Goal: Task Accomplishment & Management: Complete application form

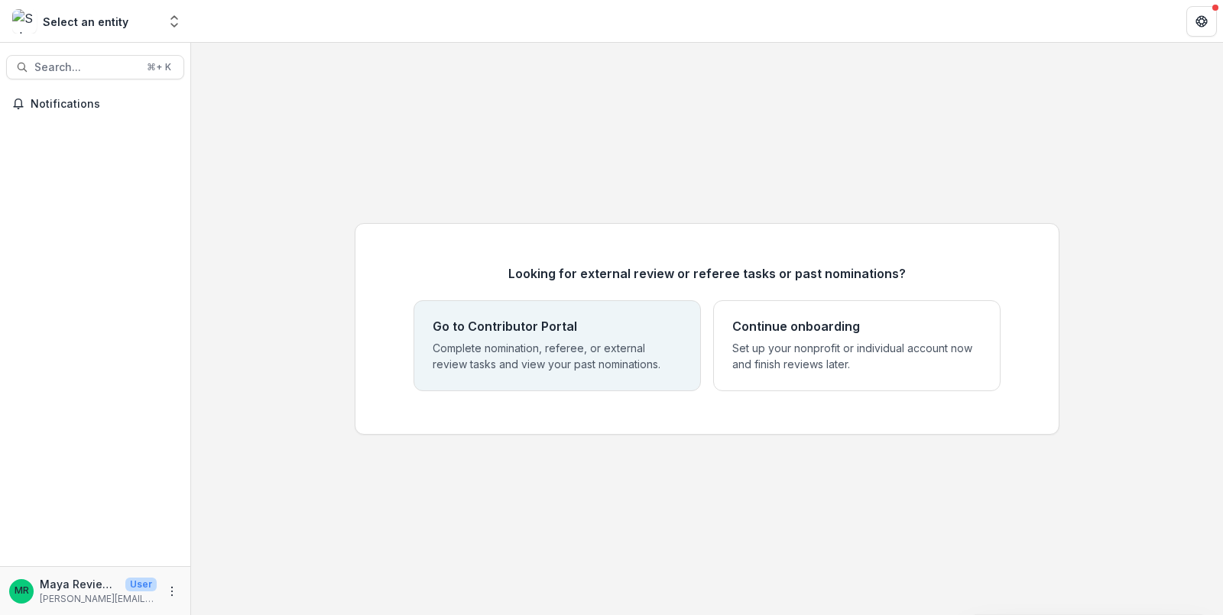
click at [538, 358] on p "Complete nomination, referee, or external review tasks and view your past nomin…" at bounding box center [557, 356] width 249 height 32
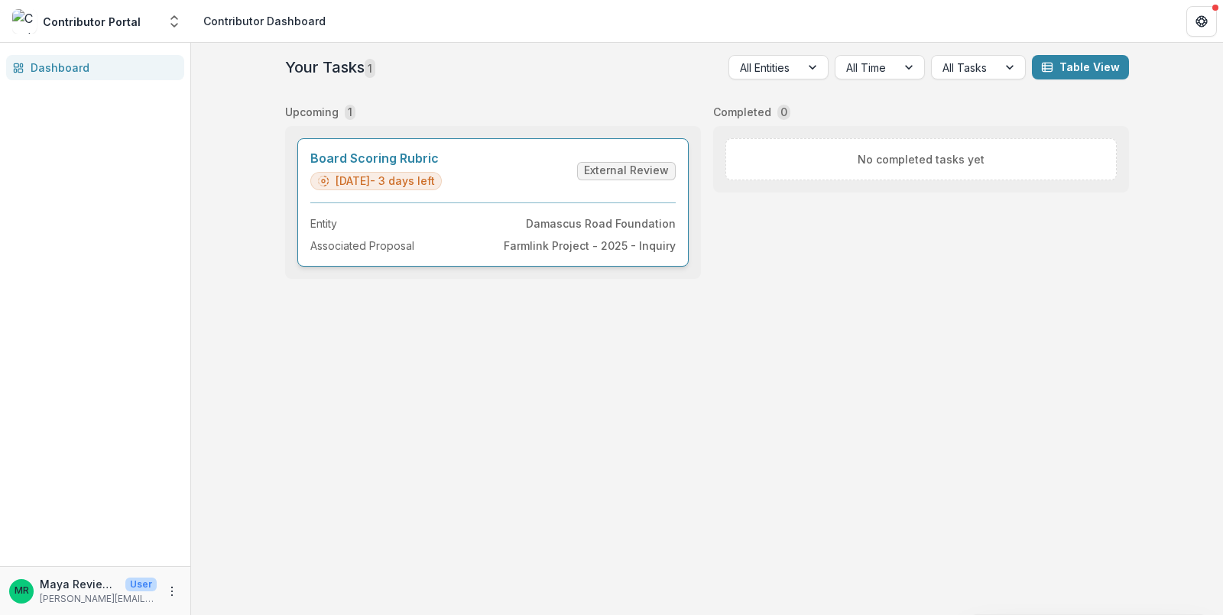
click at [442, 166] on link "Board Scoring Rubric" at bounding box center [375, 158] width 131 height 15
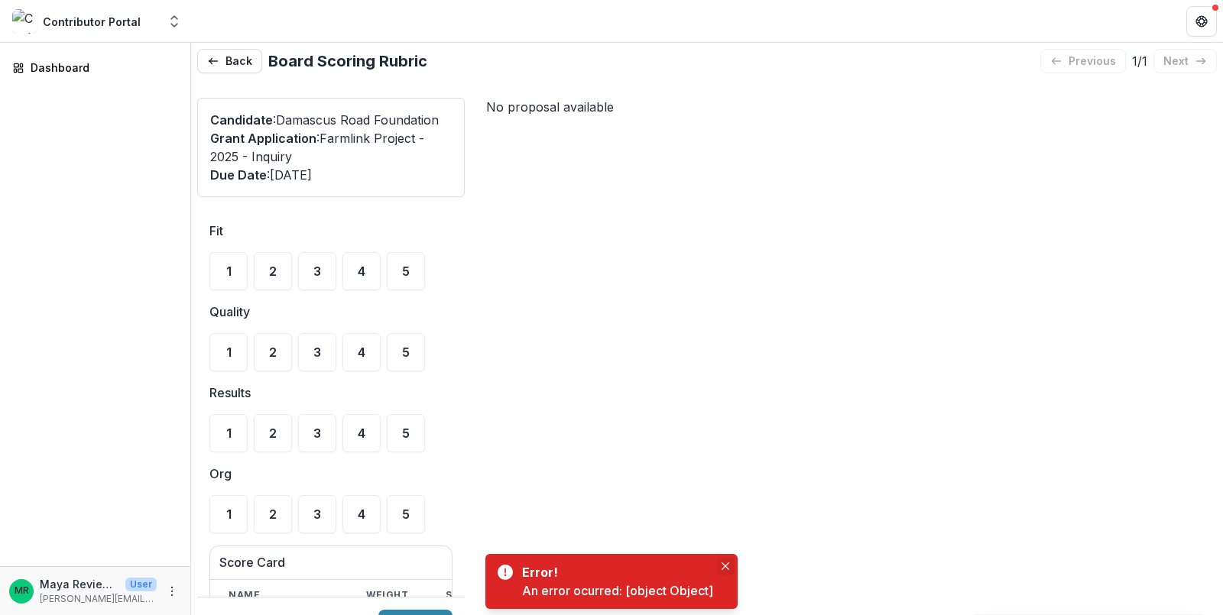
click at [731, 562] on button "Close" at bounding box center [725, 566] width 18 height 18
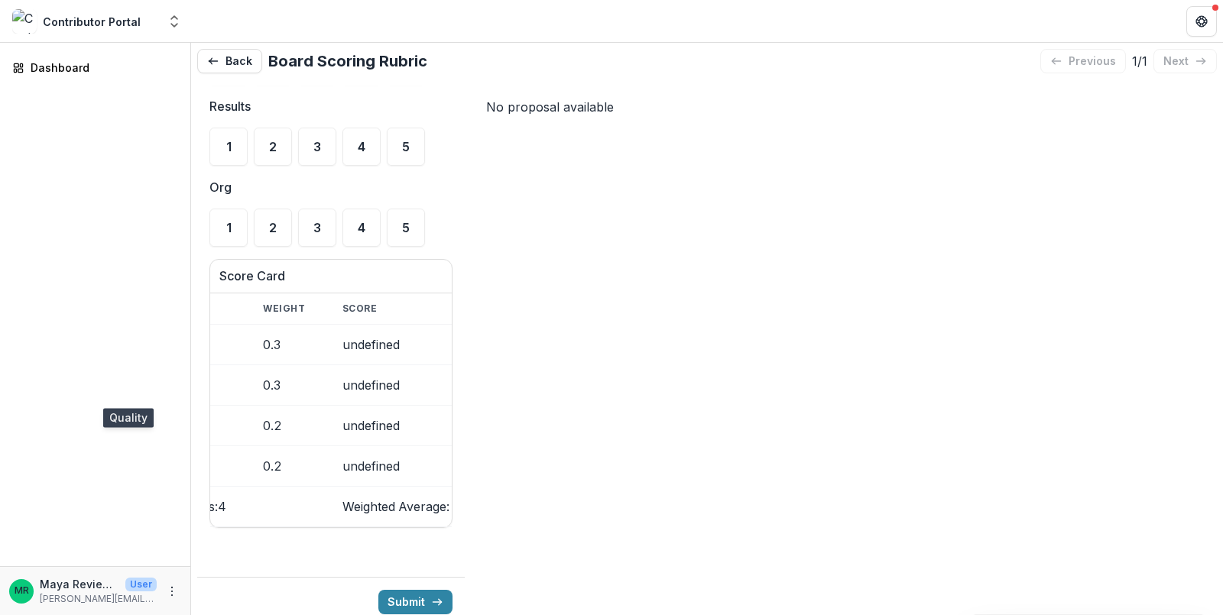
scroll to position [0, 154]
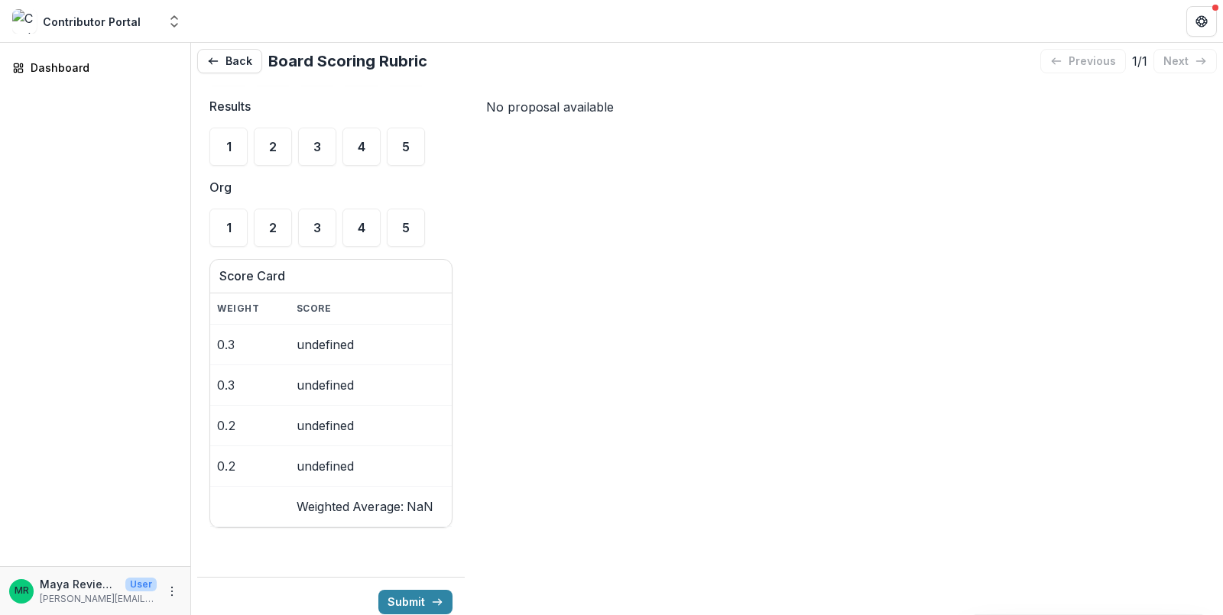
click at [507, 95] on div "No proposal available" at bounding box center [845, 107] width 743 height 43
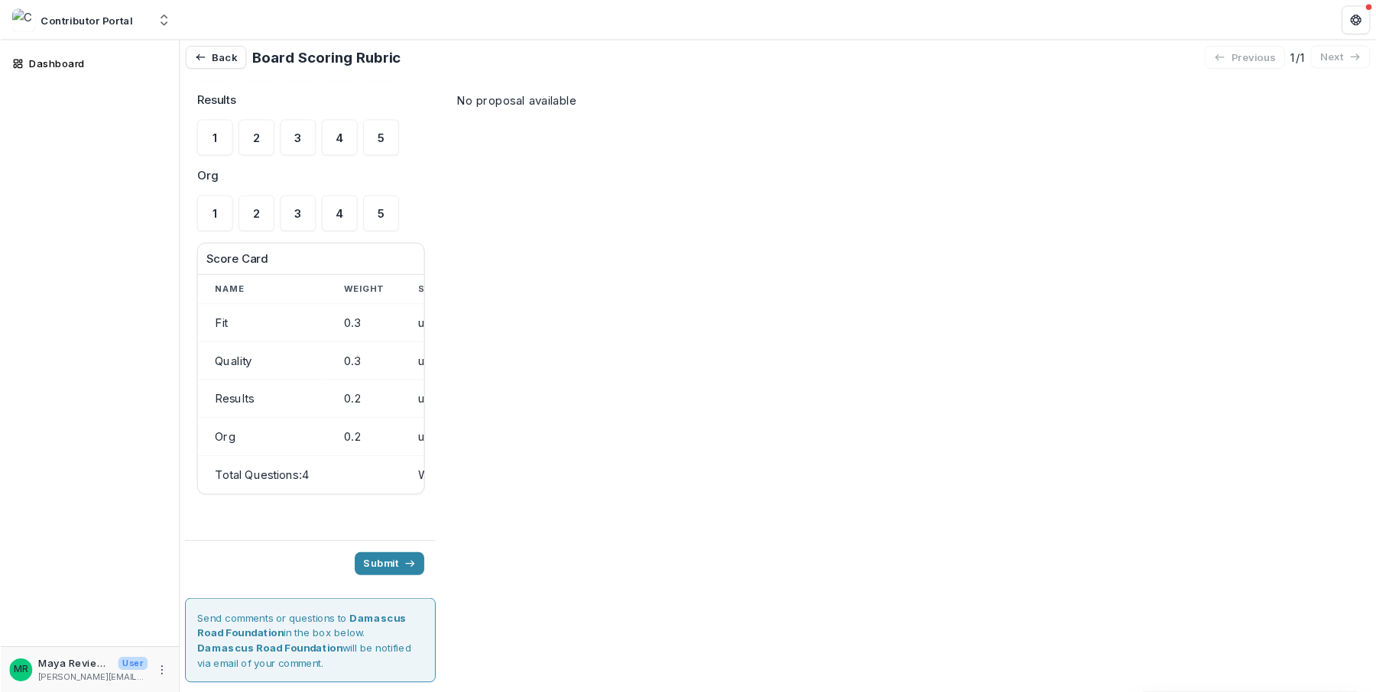
scroll to position [287, 0]
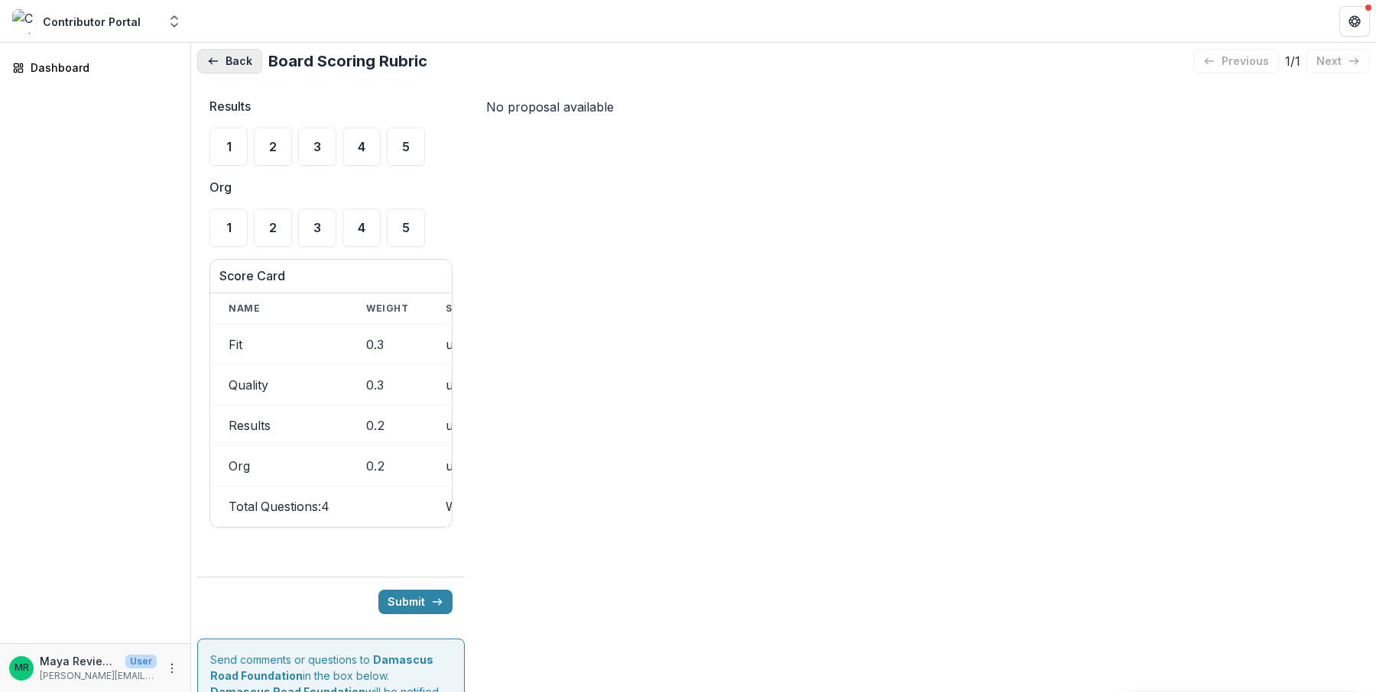
click at [243, 56] on button "Back" at bounding box center [229, 61] width 65 height 24
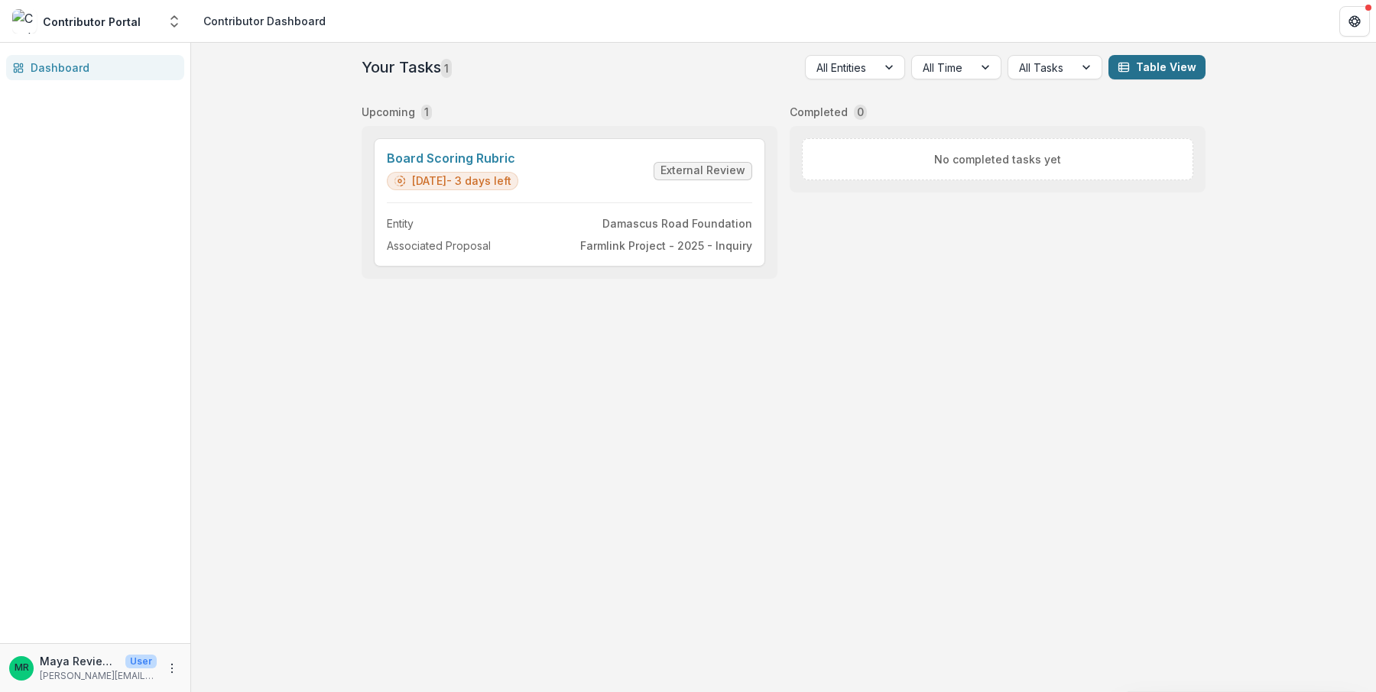
click at [1178, 66] on button "Table View" at bounding box center [1156, 67] width 97 height 24
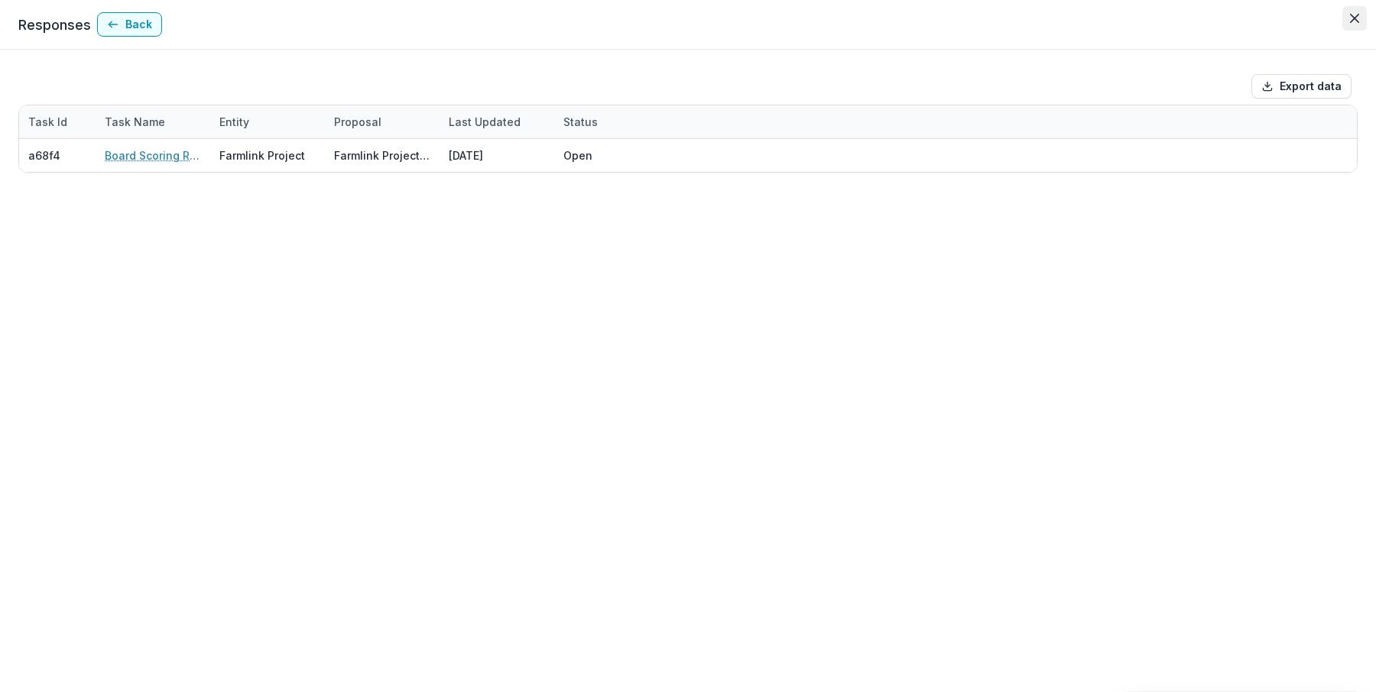
click at [1222, 21] on icon "Close" at bounding box center [1354, 18] width 9 height 9
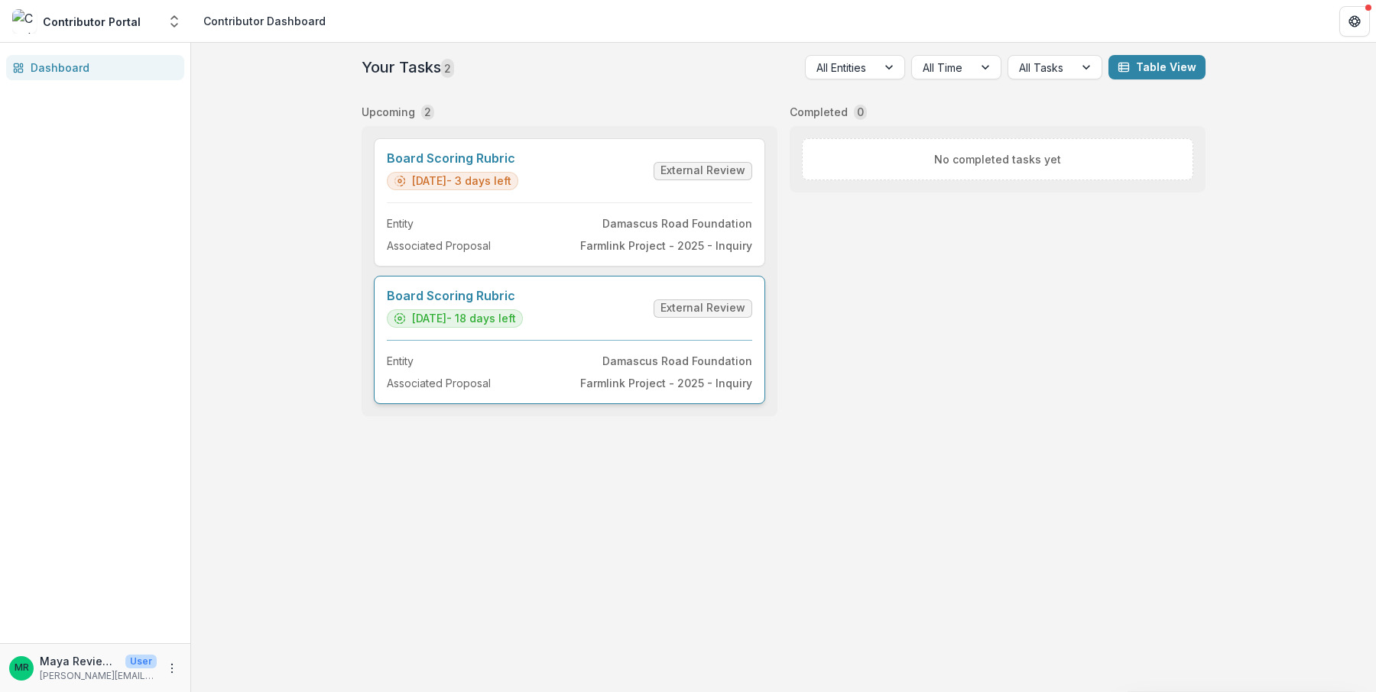
click at [523, 303] on link "Board Scoring Rubric" at bounding box center [455, 296] width 136 height 15
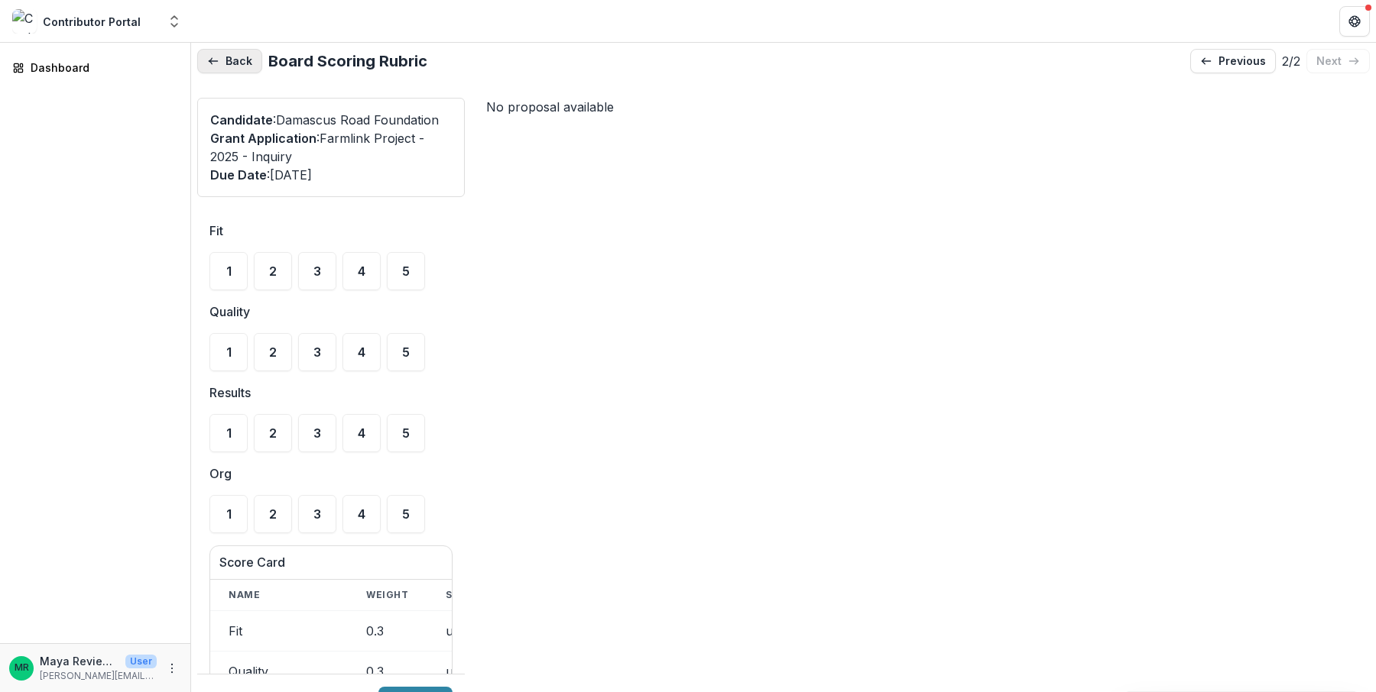
click at [246, 60] on button "Back" at bounding box center [229, 61] width 65 height 24
